Goal: Information Seeking & Learning: Find specific fact

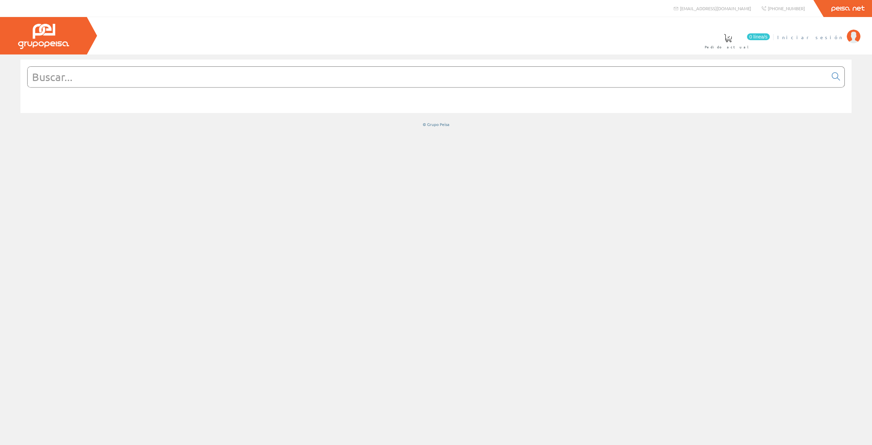
click at [828, 40] on span "Iniciar sesión" at bounding box center [810, 37] width 66 height 7
click at [188, 75] on input "text" at bounding box center [428, 77] width 800 height 20
paste input "UNEX0140"
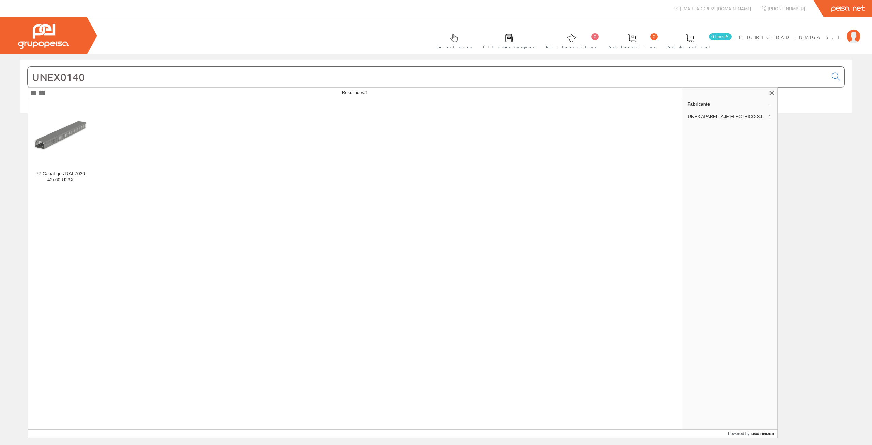
type input "UNEX0140"
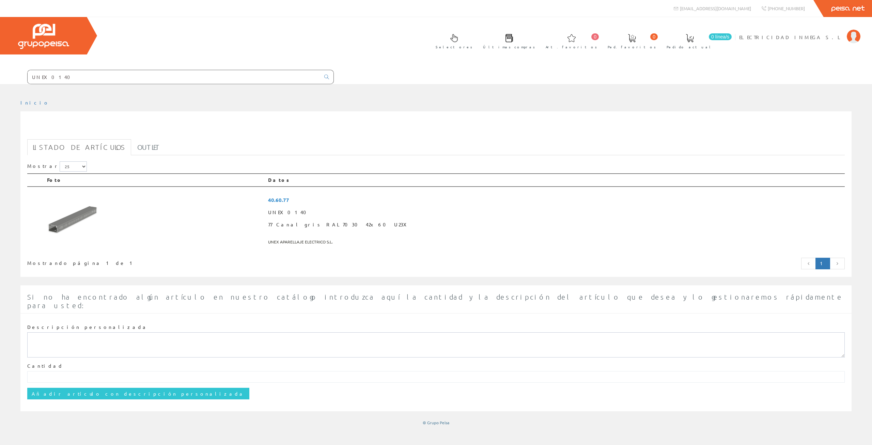
drag, startPoint x: 164, startPoint y: 40, endPoint x: 62, endPoint y: 32, distance: 101.8
click at [62, 70] on input "UNEX0140" at bounding box center [174, 77] width 293 height 14
paste input "7"
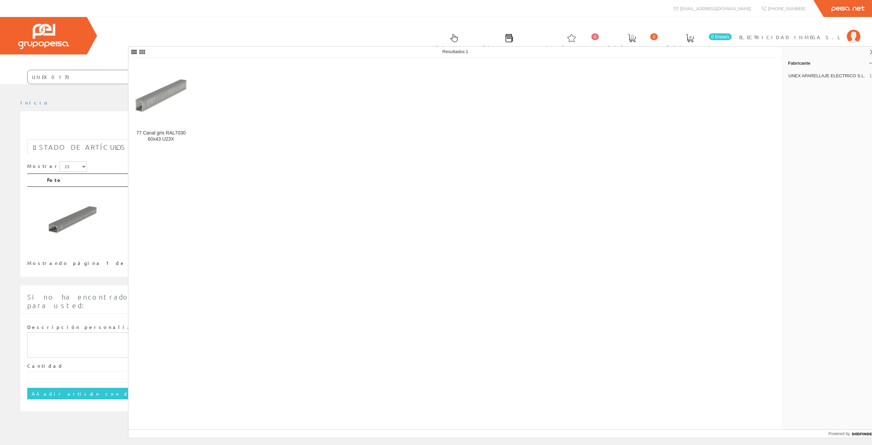
type input "UNEX0170"
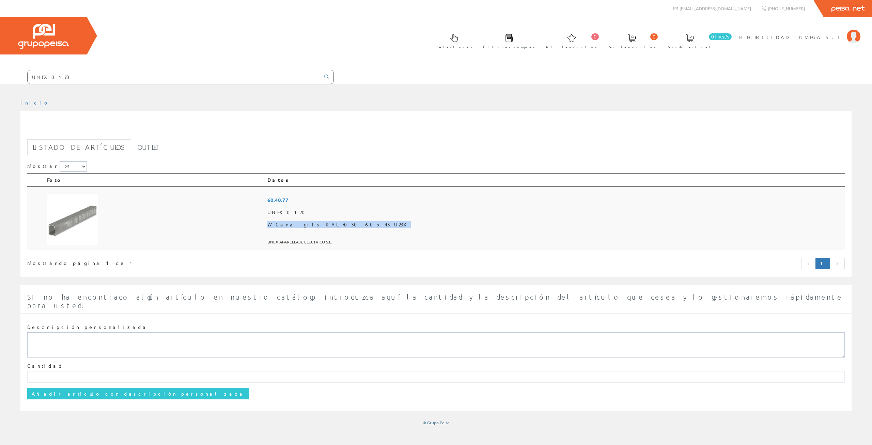
drag, startPoint x: 456, startPoint y: 195, endPoint x: 377, endPoint y: 193, distance: 78.4
click at [377, 219] on span "77 Canal gris RAL7030 60x43 U23X" at bounding box center [554, 225] width 575 height 12
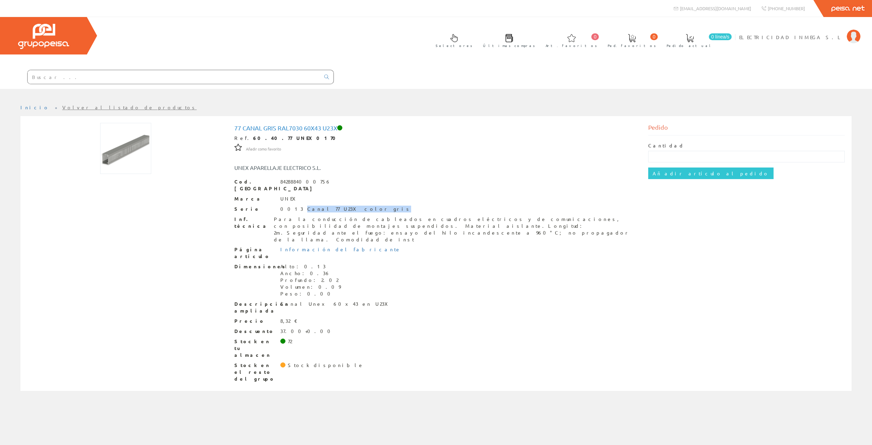
drag, startPoint x: 347, startPoint y: 169, endPoint x: 292, endPoint y: 169, distance: 55.2
click at [292, 206] on div "Serie 0013 Canal 77 U23X color gris" at bounding box center [436, 209] width 404 height 7
copy div "Canal 77 U23X color gris"
click at [149, 70] on input "text" at bounding box center [174, 77] width 293 height 14
paste input "WEID2299"
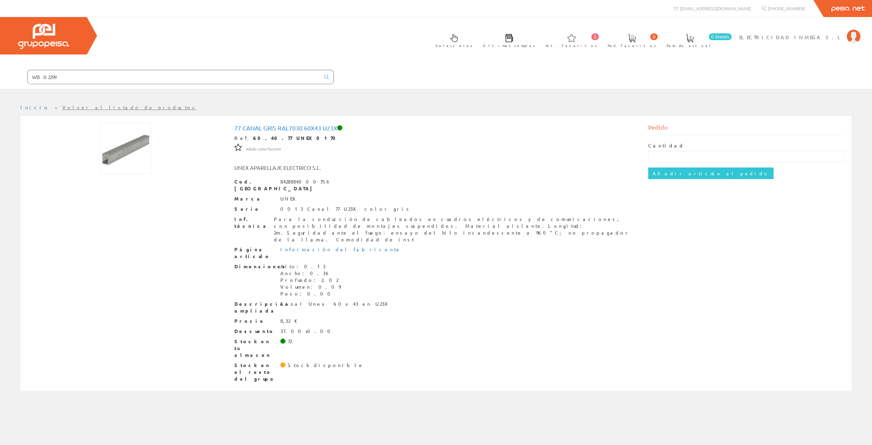
type input "WEID2299"
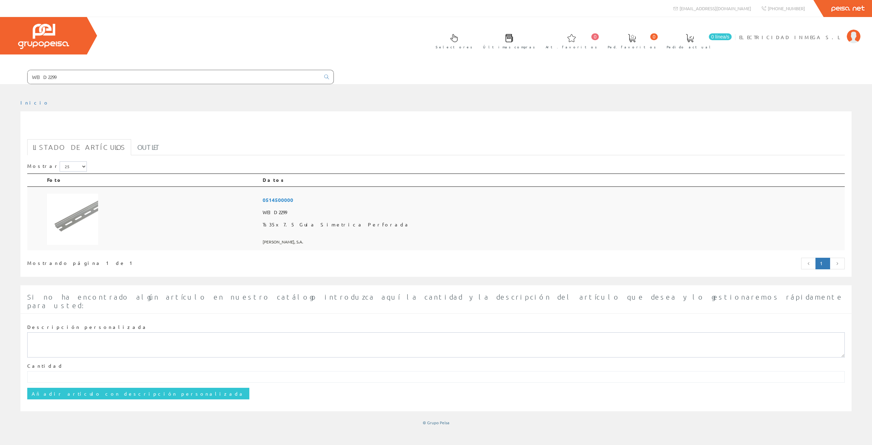
click at [397, 194] on span "0514500000" at bounding box center [553, 200] width 580 height 13
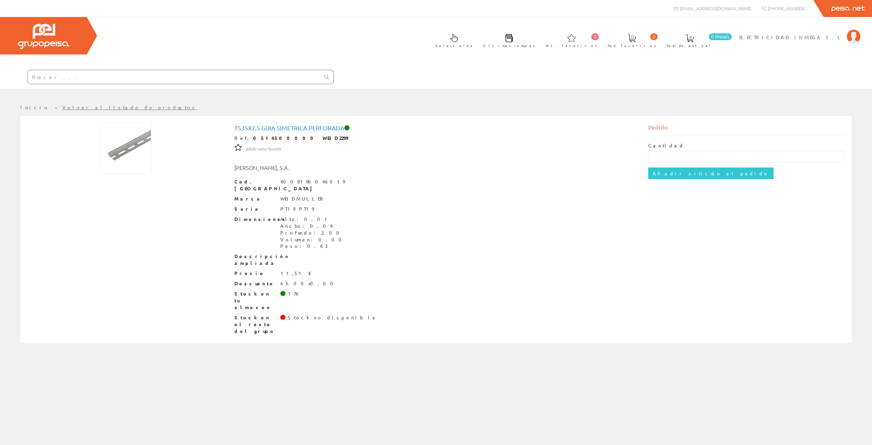
drag, startPoint x: 346, startPoint y: 93, endPoint x: 241, endPoint y: 92, distance: 105.6
click at [232, 123] on div "Ts35x7.5 Guia Simetrica Perforada Ref. 0514500000 WEID2299 Añadir como favorito…" at bounding box center [436, 230] width 414 height 215
copy h1 "Ts35x7.5 Guia Simetrica Perforada"
